Goal: Information Seeking & Learning: Learn about a topic

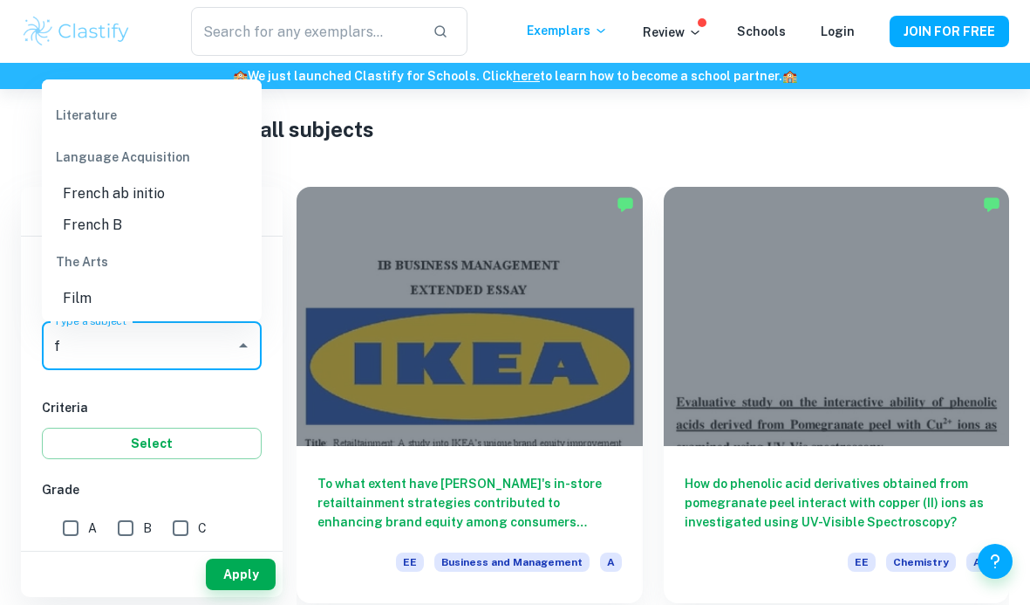
scroll to position [36, 0]
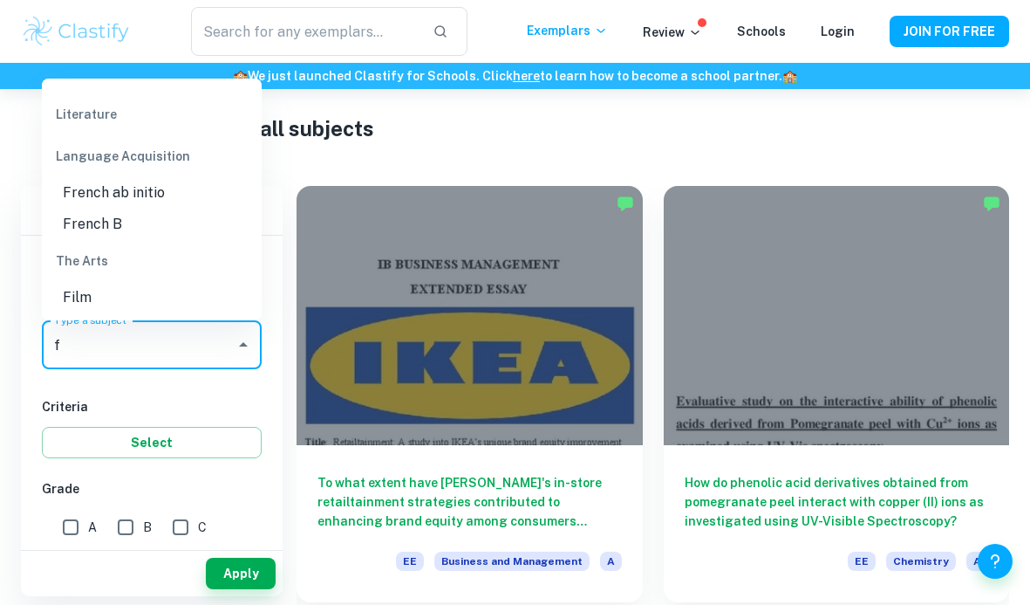
click at [126, 297] on li "Film" at bounding box center [152, 297] width 220 height 31
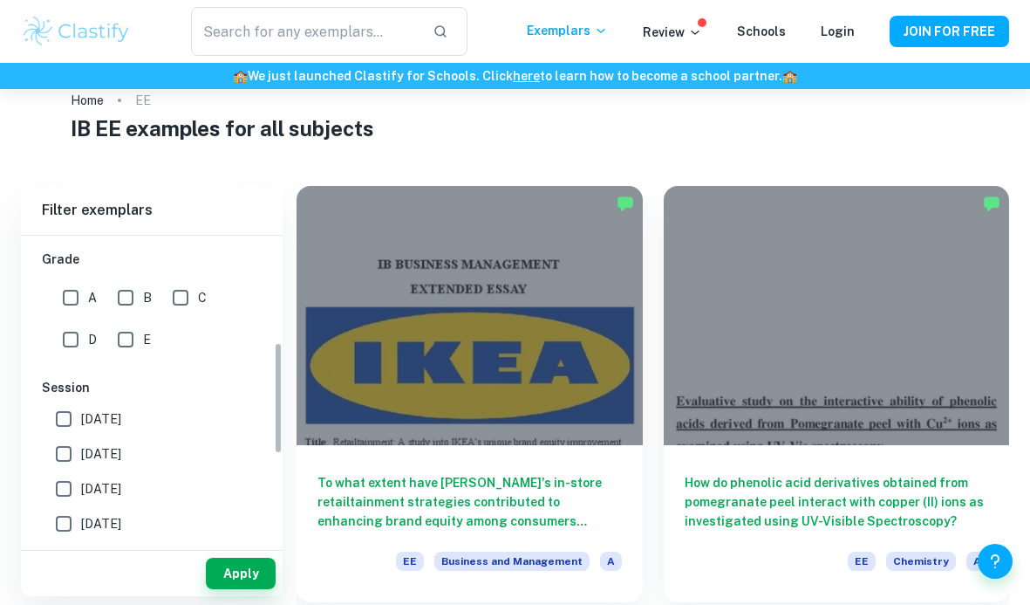
scroll to position [341, 0]
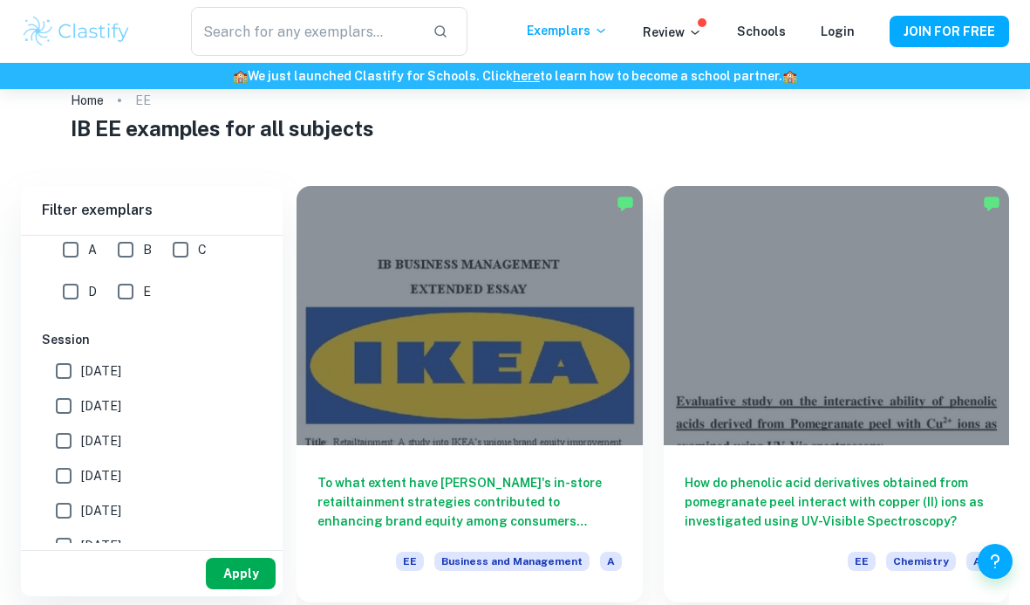
type input "Film"
click at [236, 569] on button "Apply" at bounding box center [241, 572] width 70 height 31
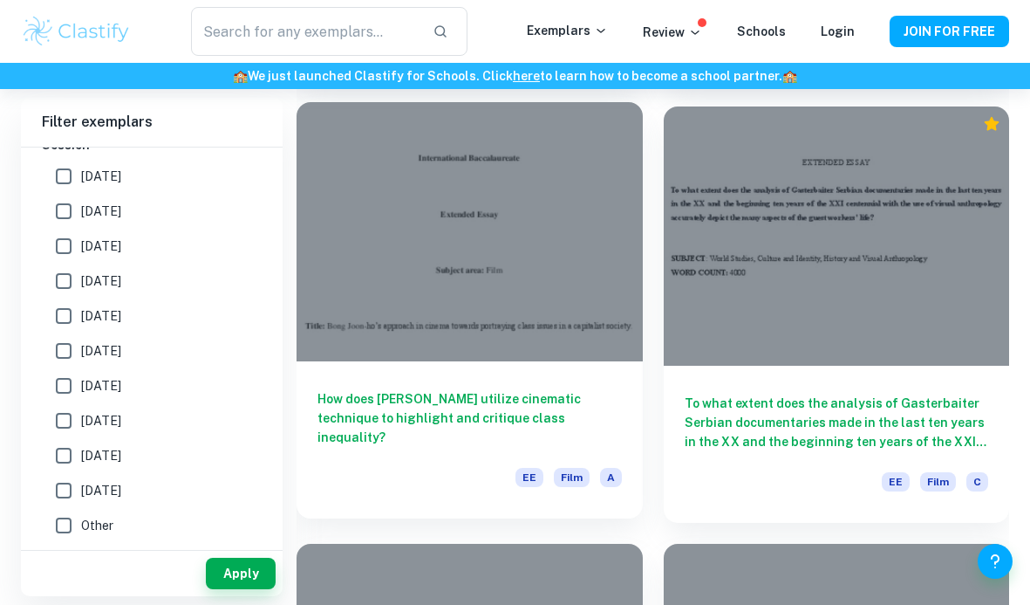
scroll to position [2304, 0]
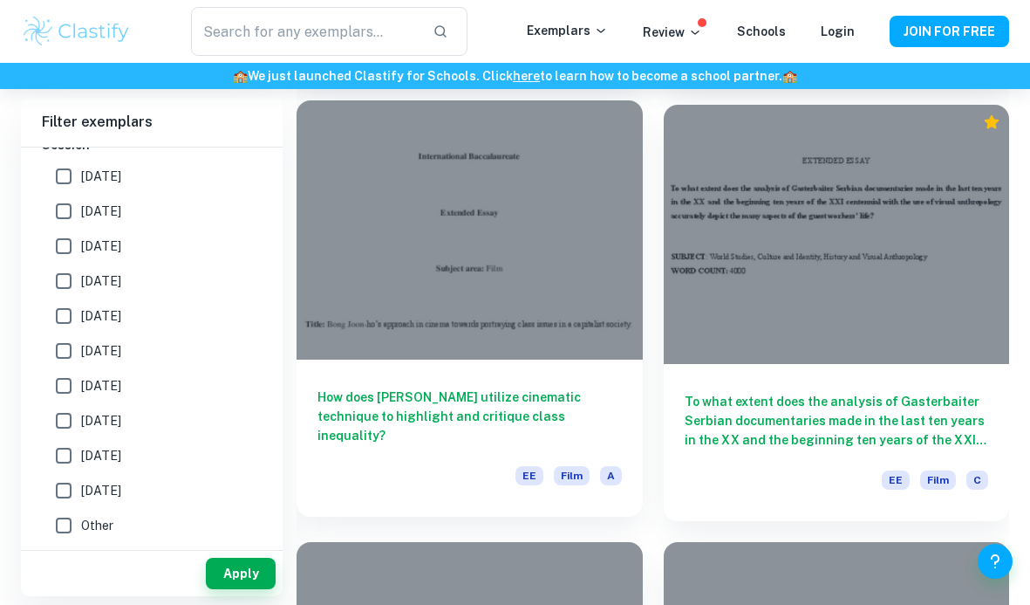
click at [422, 404] on h6 "How does [PERSON_NAME] utilize cinematic technique to highlight and critique cl…" at bounding box center [470, 416] width 304 height 58
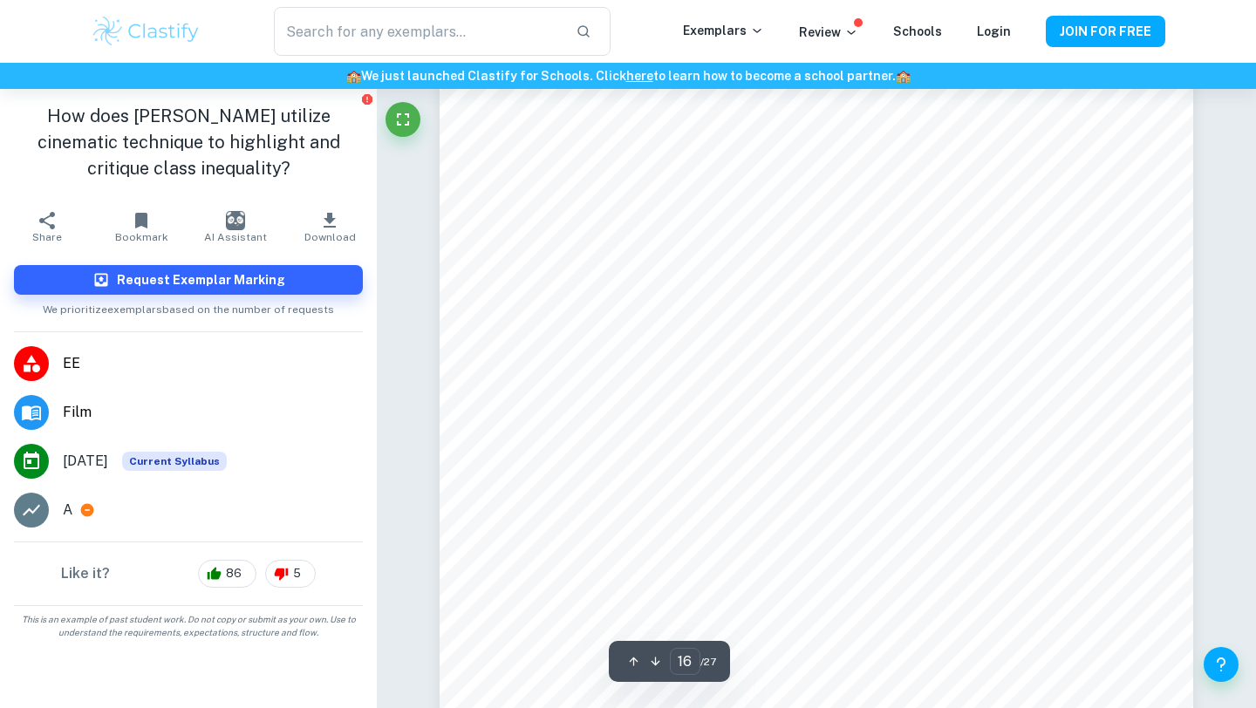
scroll to position [15568, 0]
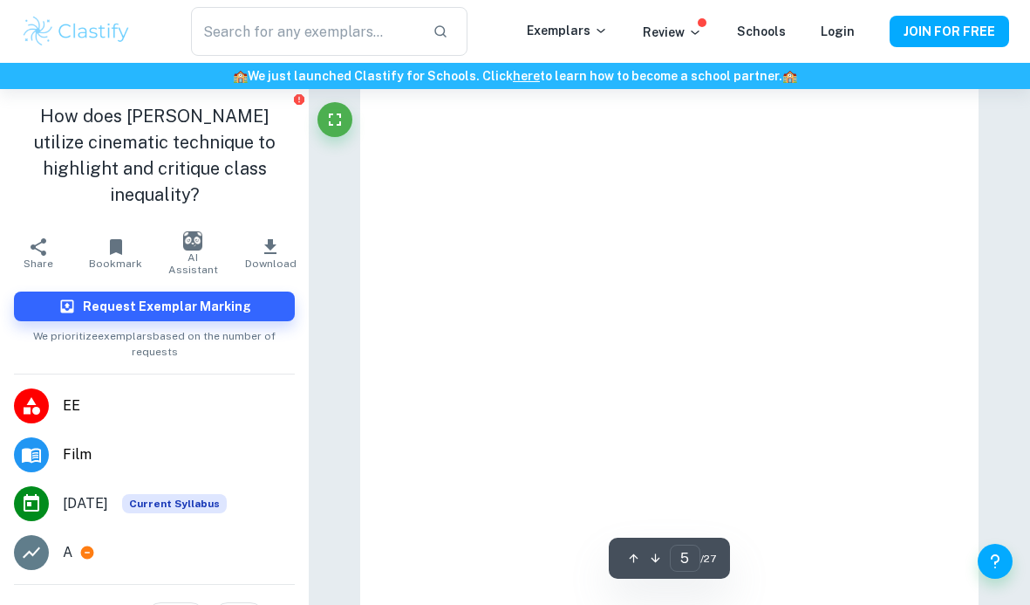
type input "23"
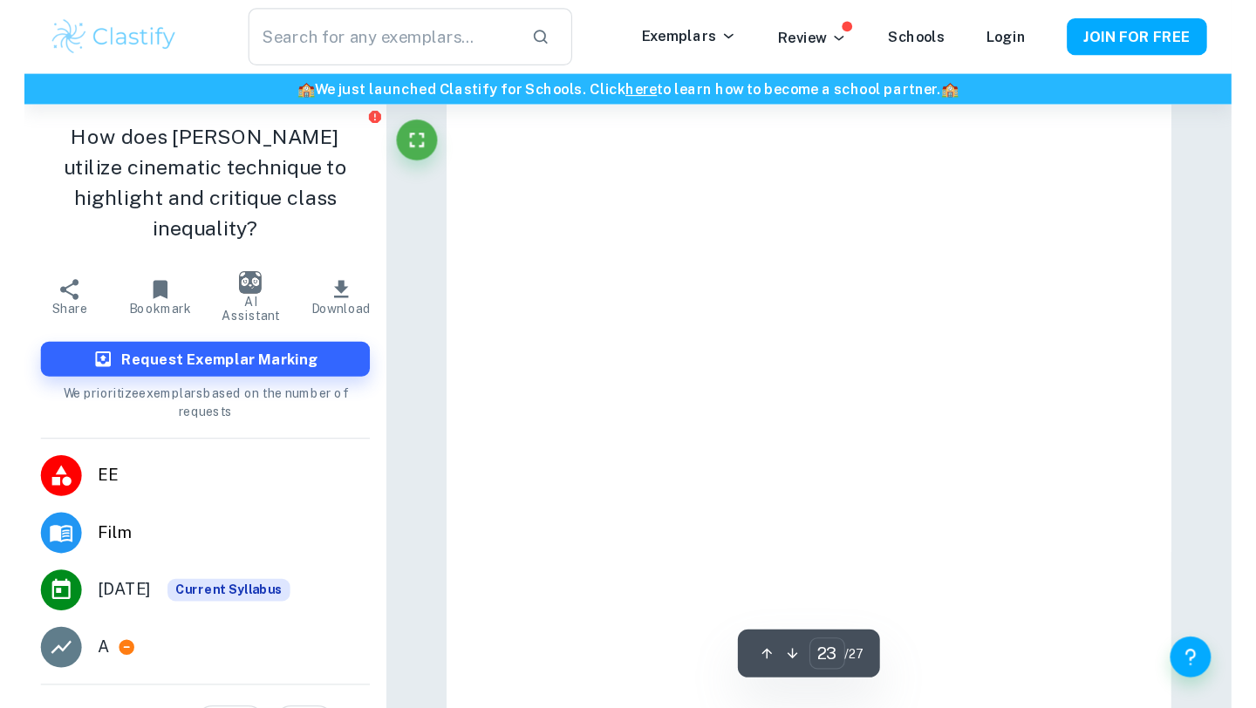
scroll to position [22198, 0]
